Goal: Information Seeking & Learning: Learn about a topic

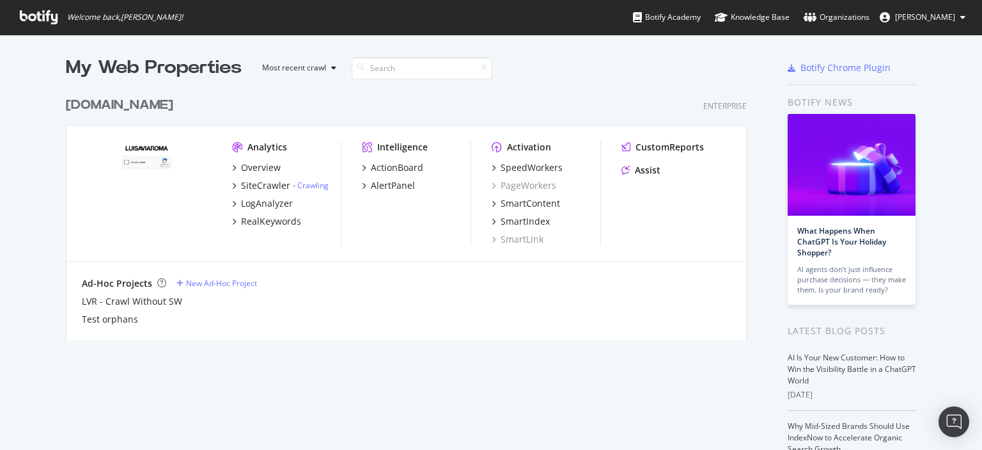
scroll to position [439, 961]
click at [100, 106] on div "[DOMAIN_NAME]" at bounding box center [119, 105] width 107 height 19
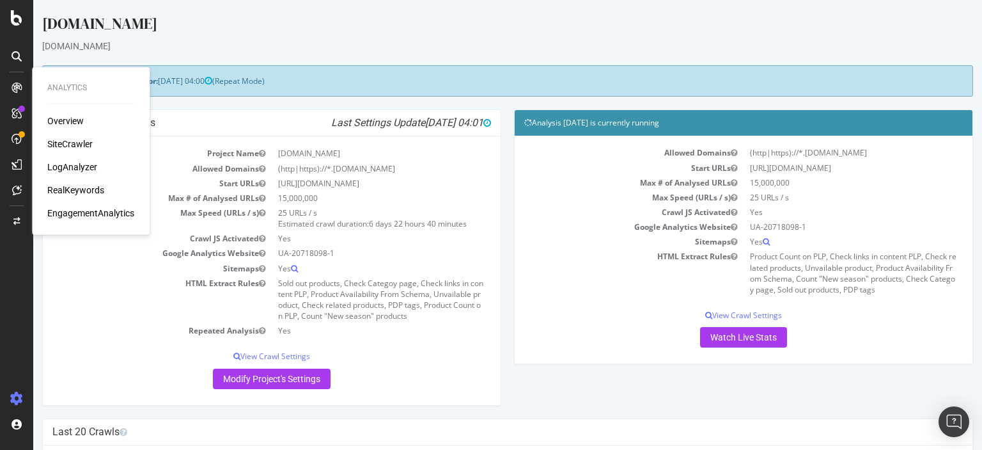
click at [90, 171] on div "LogAnalyzer" at bounding box center [72, 167] width 50 height 13
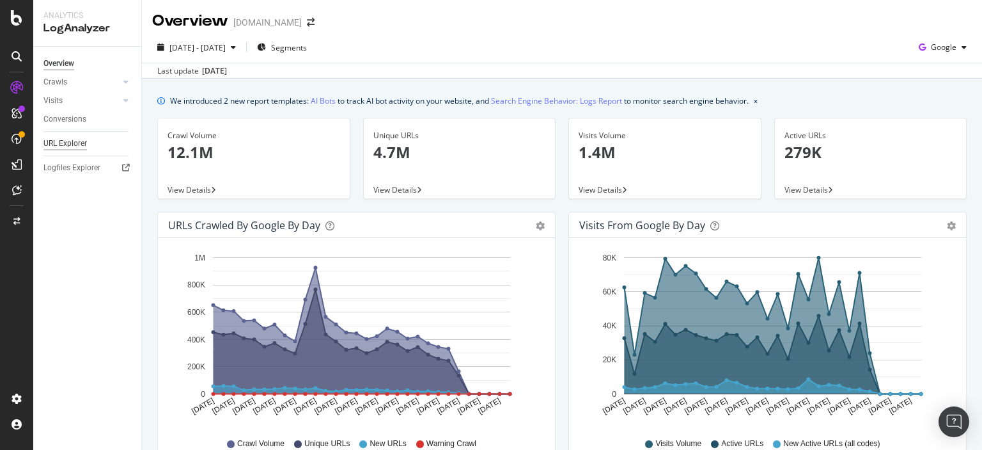
click at [70, 147] on div "URL Explorer" at bounding box center [64, 143] width 43 height 13
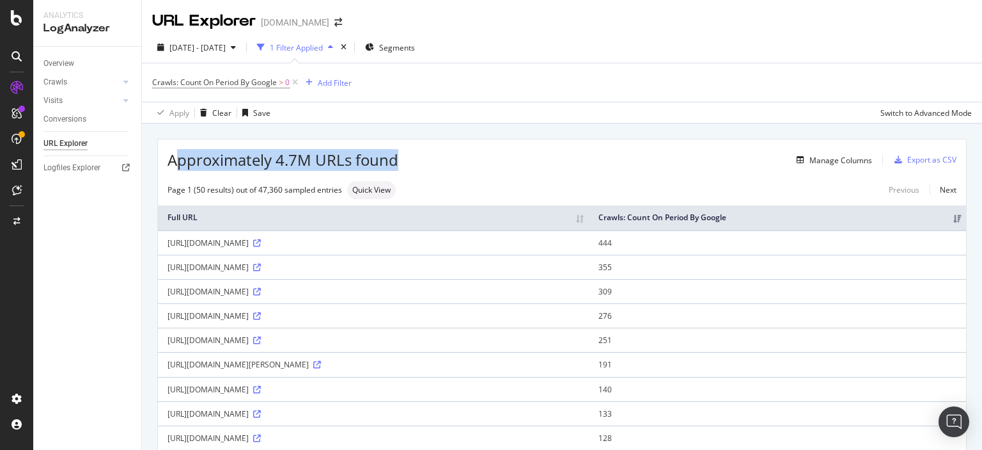
drag, startPoint x: 397, startPoint y: 160, endPoint x: 173, endPoint y: 160, distance: 223.2
click at [173, 160] on span "Approximately 4.7M URLs found" at bounding box center [283, 160] width 231 height 22
drag, startPoint x: 173, startPoint y: 160, endPoint x: 394, endPoint y: 167, distance: 220.8
click at [394, 167] on span "Approximately 4.7M URLs found" at bounding box center [283, 160] width 231 height 22
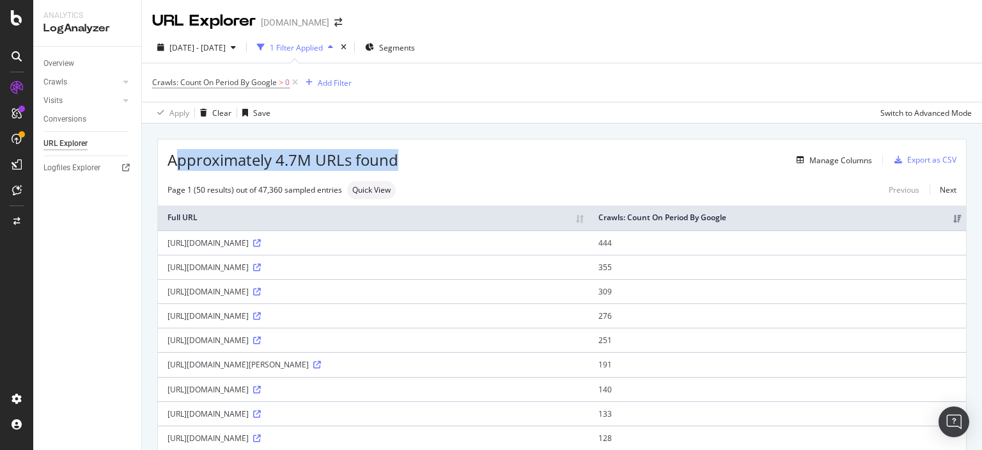
click at [386, 159] on span "Approximately 4.7M URLs found" at bounding box center [283, 160] width 231 height 22
drag, startPoint x: 386, startPoint y: 159, endPoint x: 176, endPoint y: 161, distance: 210.4
click at [176, 161] on span "Approximately 4.7M URLs found" at bounding box center [283, 160] width 231 height 22
drag, startPoint x: 176, startPoint y: 161, endPoint x: 391, endPoint y: 163, distance: 215.6
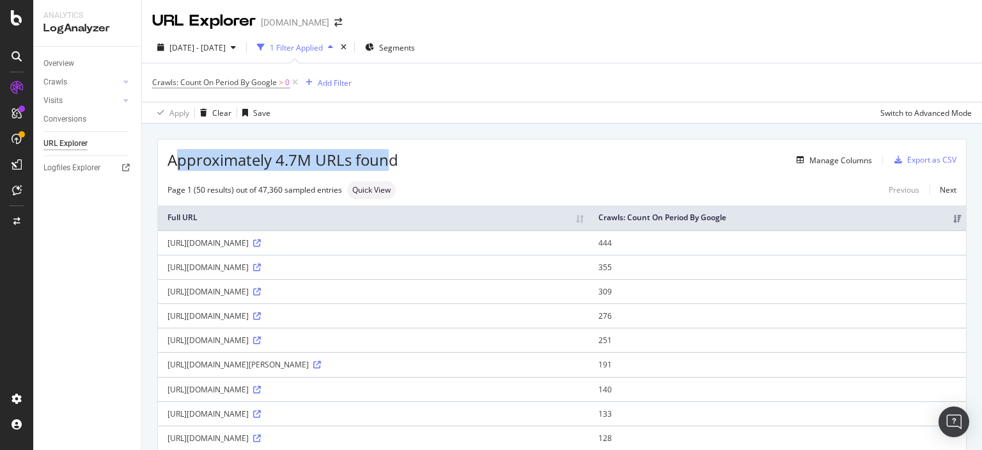
click at [391, 163] on span "Approximately 4.7M URLs found" at bounding box center [283, 160] width 231 height 22
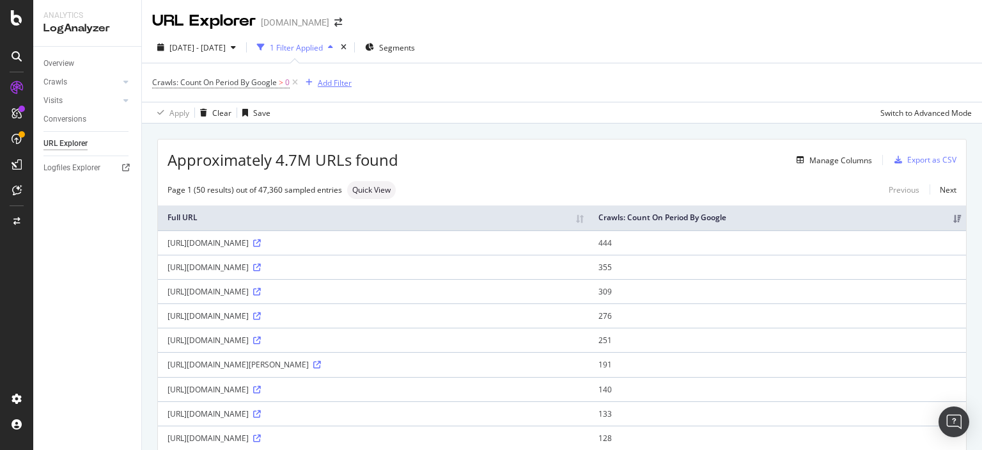
click at [327, 81] on div "Add Filter" at bounding box center [335, 82] width 34 height 11
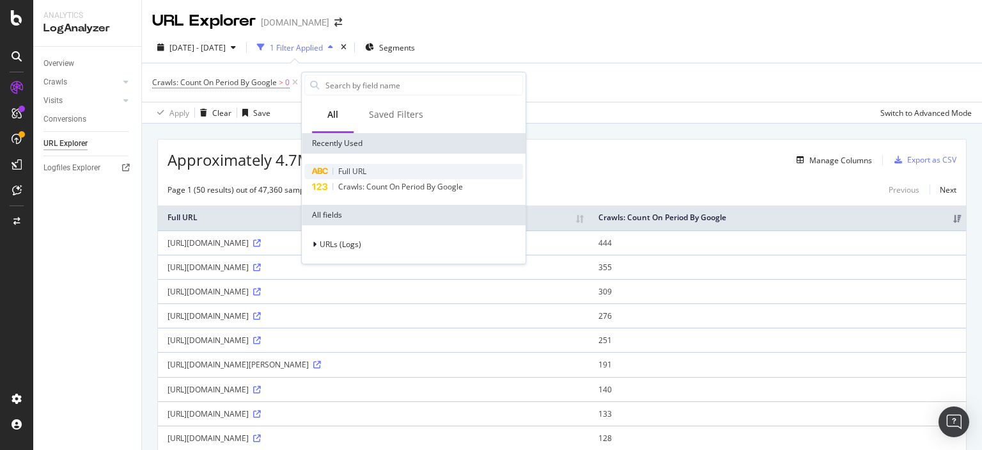
click at [344, 171] on span "Full URL" at bounding box center [352, 171] width 28 height 11
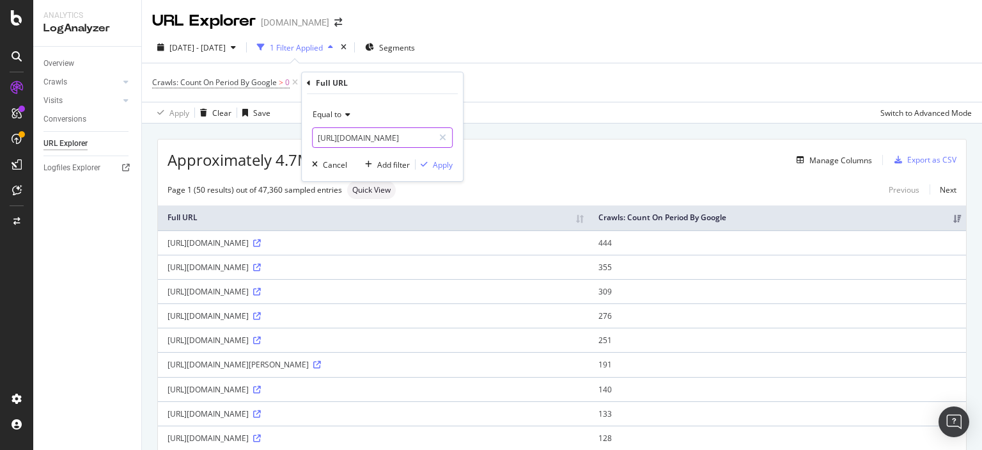
click at [393, 139] on input "[URL][DOMAIN_NAME]" at bounding box center [373, 137] width 121 height 20
click at [333, 107] on div "Equal to" at bounding box center [382, 114] width 141 height 20
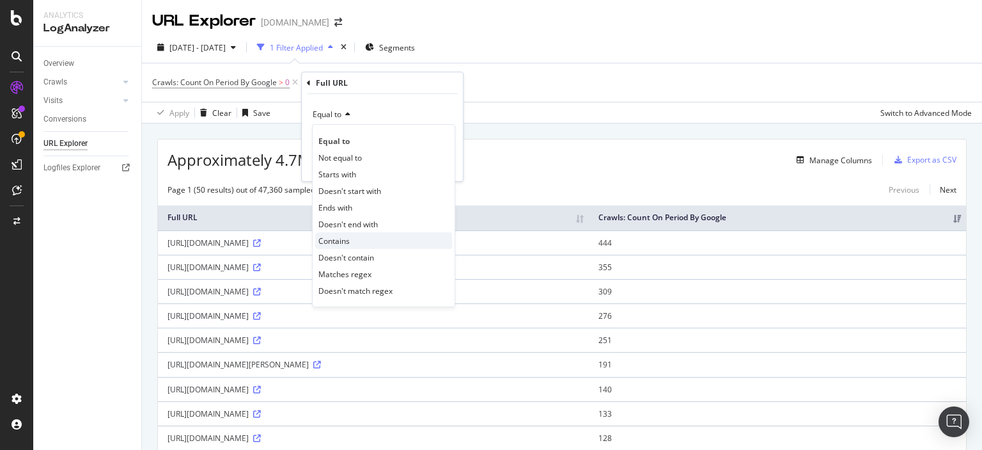
click at [396, 239] on div "Contains" at bounding box center [383, 240] width 137 height 17
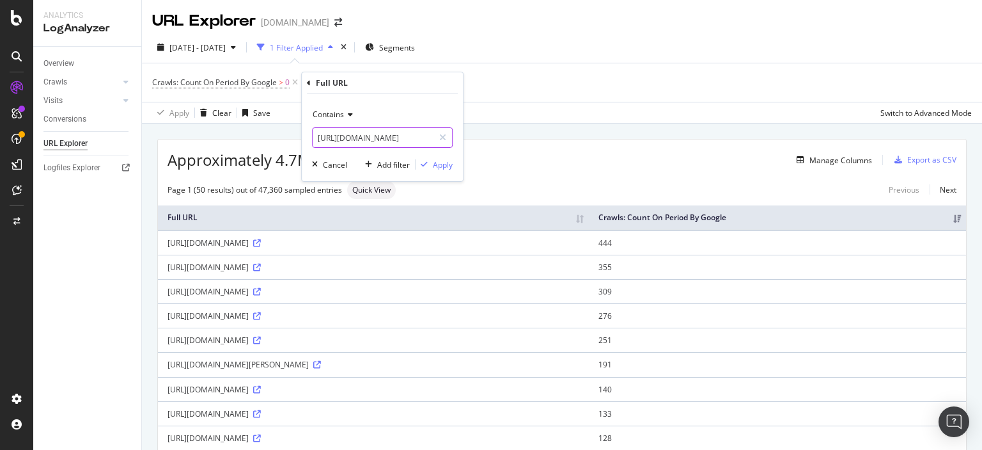
click at [418, 140] on input "[URL][DOMAIN_NAME]" at bounding box center [373, 137] width 121 height 20
type input "magazm/en-us/p/balenciaga/men/78I-OFY092?ColorId=MTA2MA2&lvrid=_p_dA53_gm&SizeT…"
type input "magazine"
click at [443, 167] on div "Apply" at bounding box center [443, 164] width 20 height 11
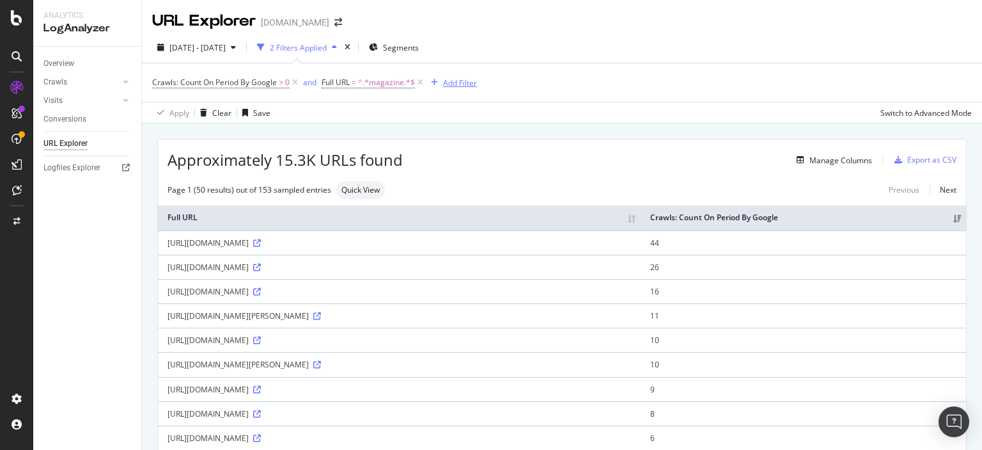
click at [450, 77] on div "Add Filter" at bounding box center [460, 82] width 34 height 11
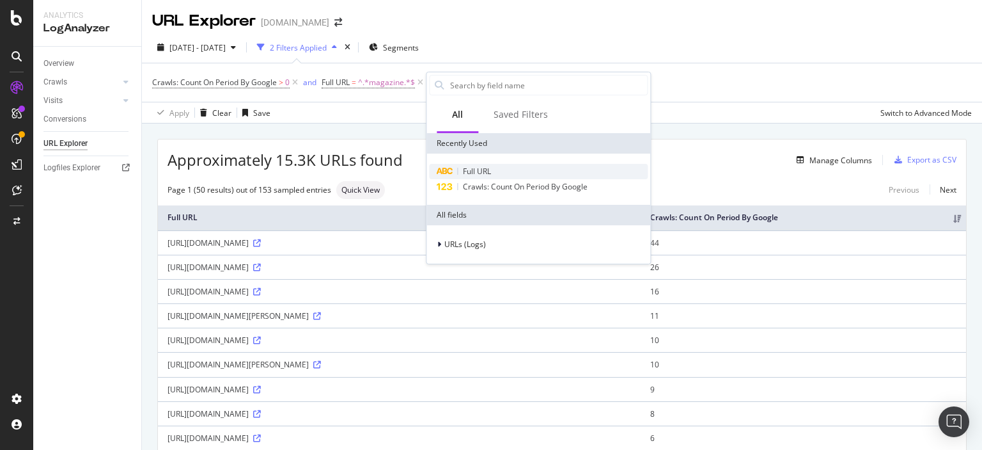
click at [489, 164] on div "Full URL" at bounding box center [538, 171] width 219 height 15
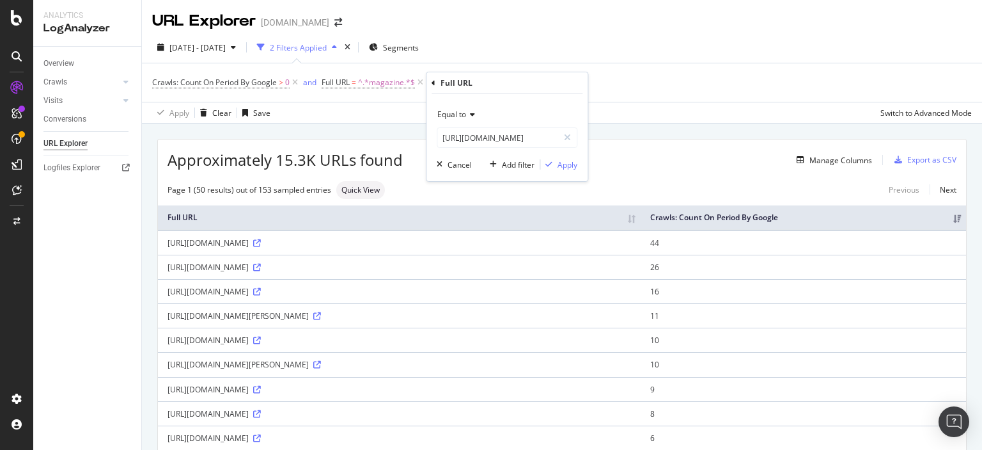
click at [468, 120] on div "Equal to" at bounding box center [507, 114] width 141 height 20
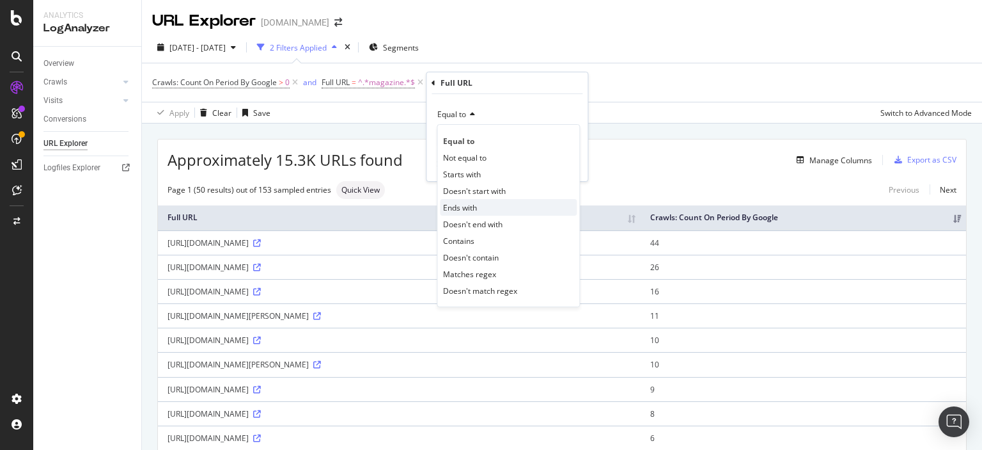
click at [523, 207] on div "Ends with" at bounding box center [508, 207] width 137 height 17
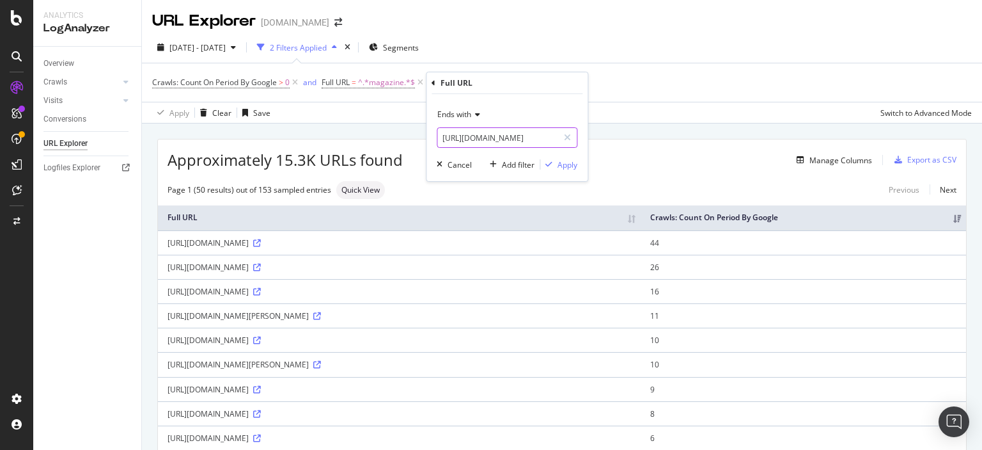
click at [534, 143] on input "[URL][DOMAIN_NAME]" at bounding box center [497, 137] width 121 height 20
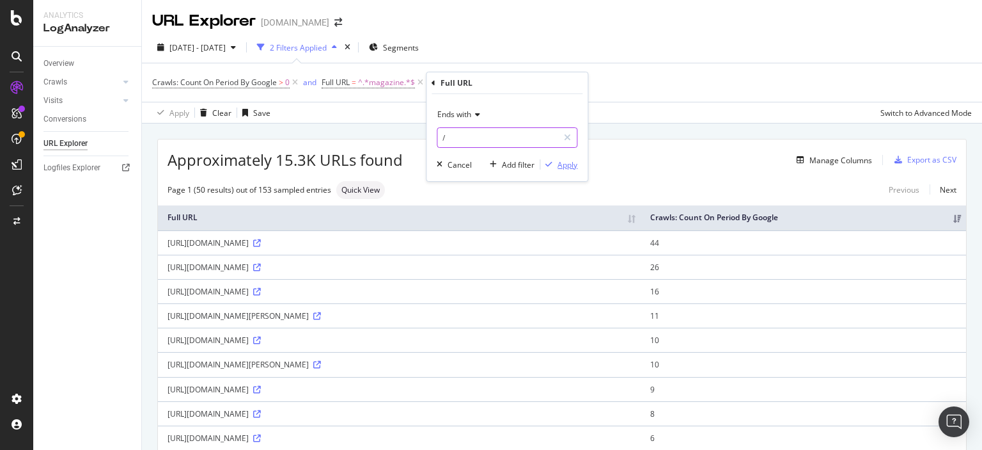
type input "/"
click at [560, 169] on div "Apply" at bounding box center [558, 165] width 37 height 12
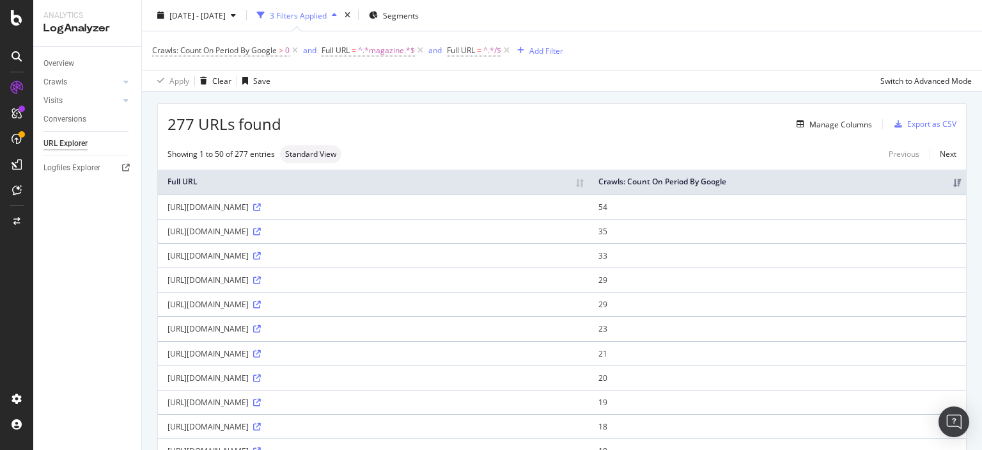
scroll to position [35, 0]
click at [261, 237] on icon at bounding box center [257, 233] width 8 height 8
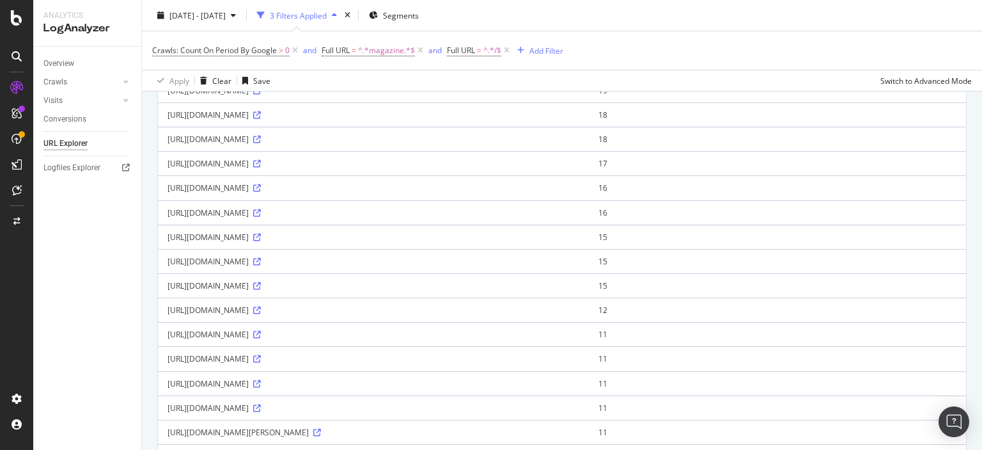
scroll to position [350, 0]
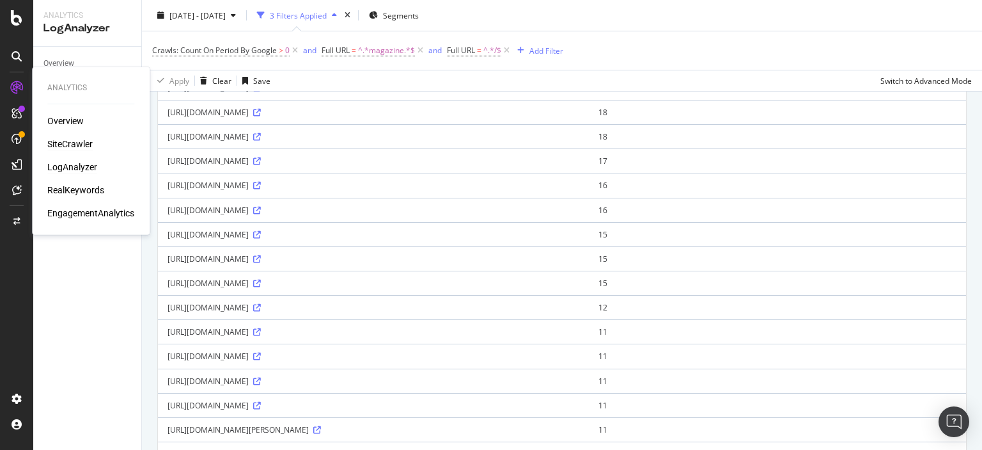
click at [79, 141] on div "SiteCrawler" at bounding box center [69, 144] width 45 height 13
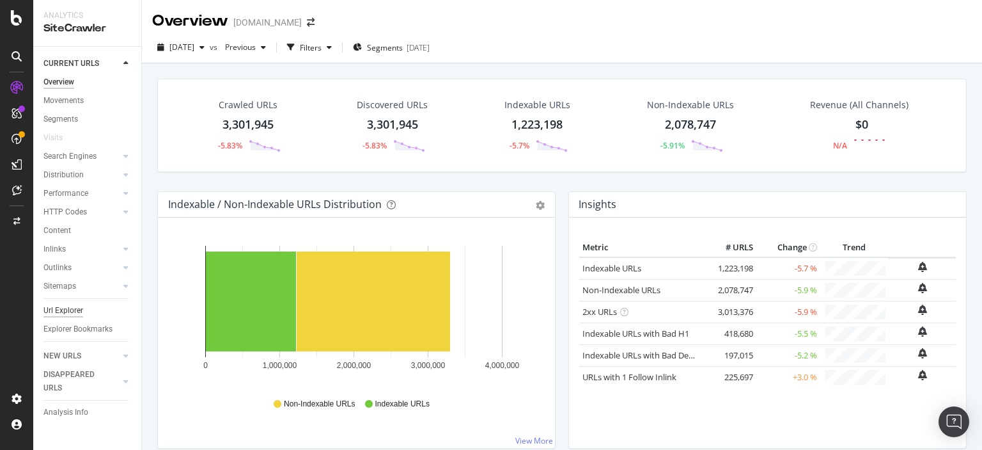
click at [66, 314] on div "Url Explorer" at bounding box center [63, 310] width 40 height 13
